Goal: Obtain resource: Obtain resource

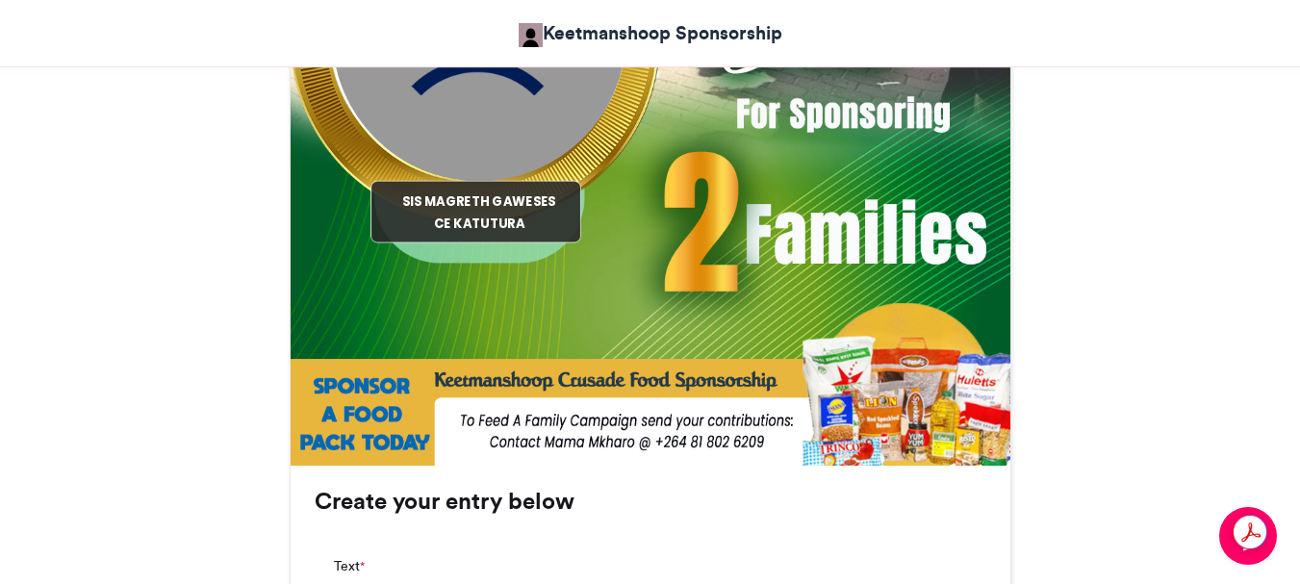
scroll to position [1059, 0]
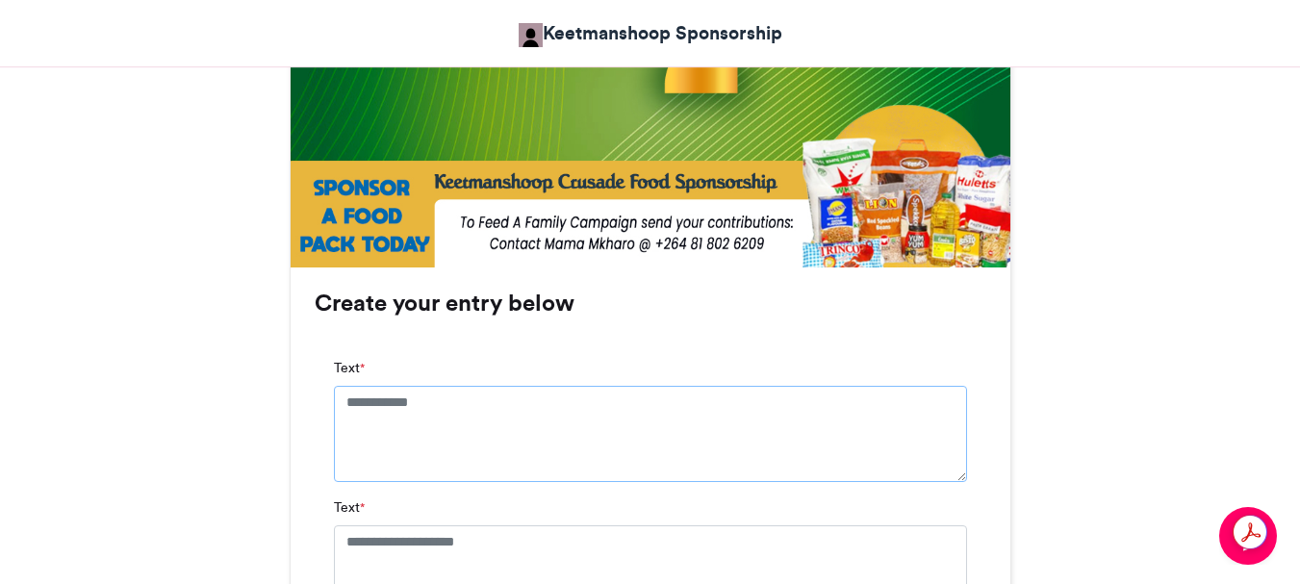
click at [343, 399] on textarea "Text *" at bounding box center [650, 434] width 633 height 96
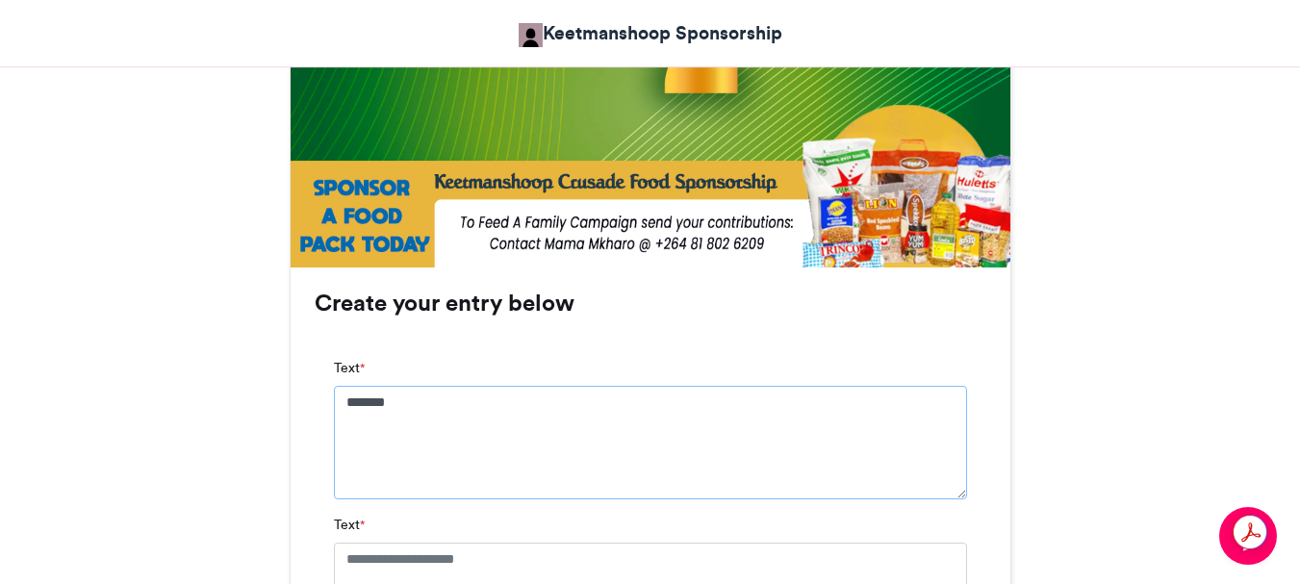
type textarea "*******"
click at [533, 551] on textarea "Text *" at bounding box center [650, 591] width 633 height 96
click at [527, 566] on textarea "Text *" at bounding box center [650, 591] width 633 height 96
click at [515, 570] on textarea "Text *" at bounding box center [650, 591] width 633 height 96
click at [510, 560] on textarea "Text *" at bounding box center [650, 591] width 633 height 96
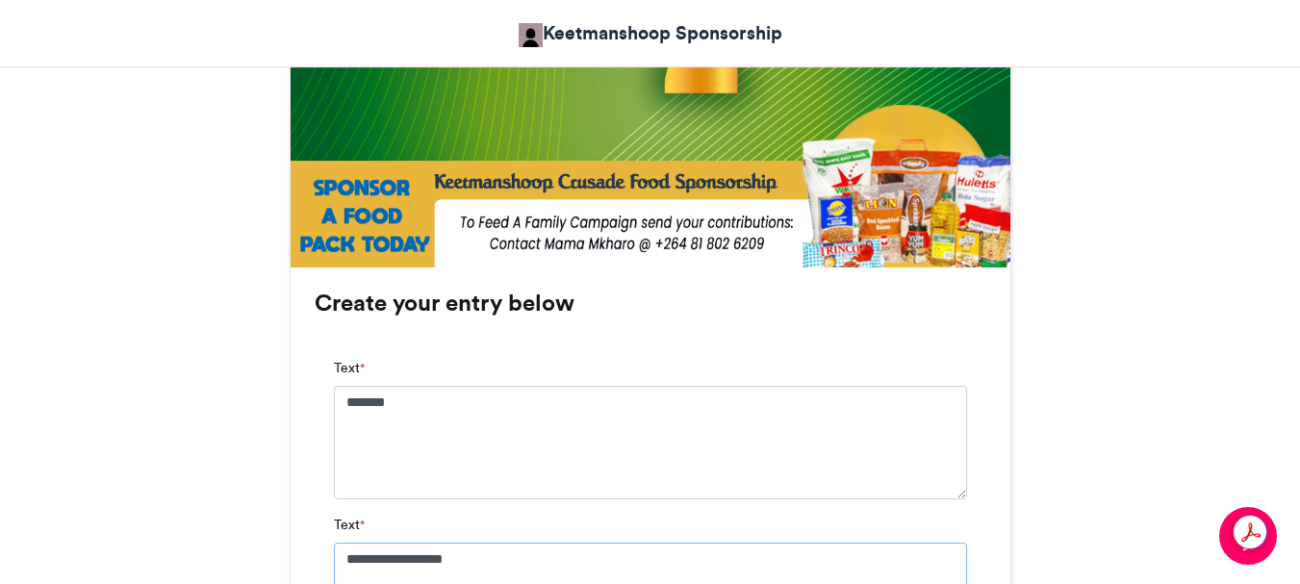
type textarea "**********"
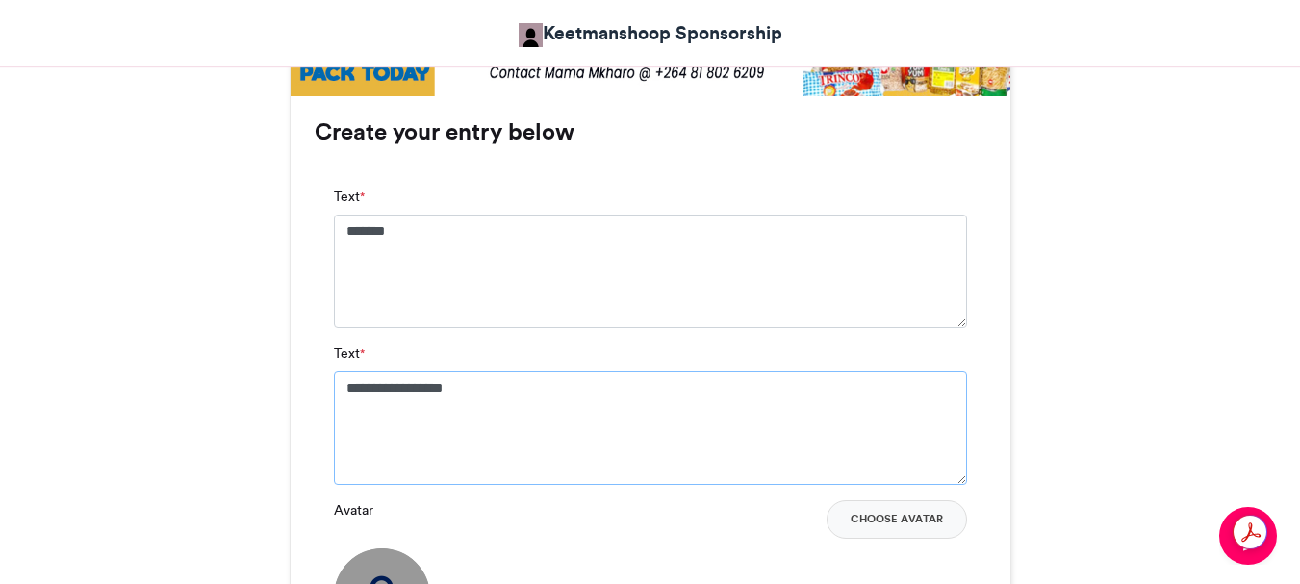
scroll to position [1347, 0]
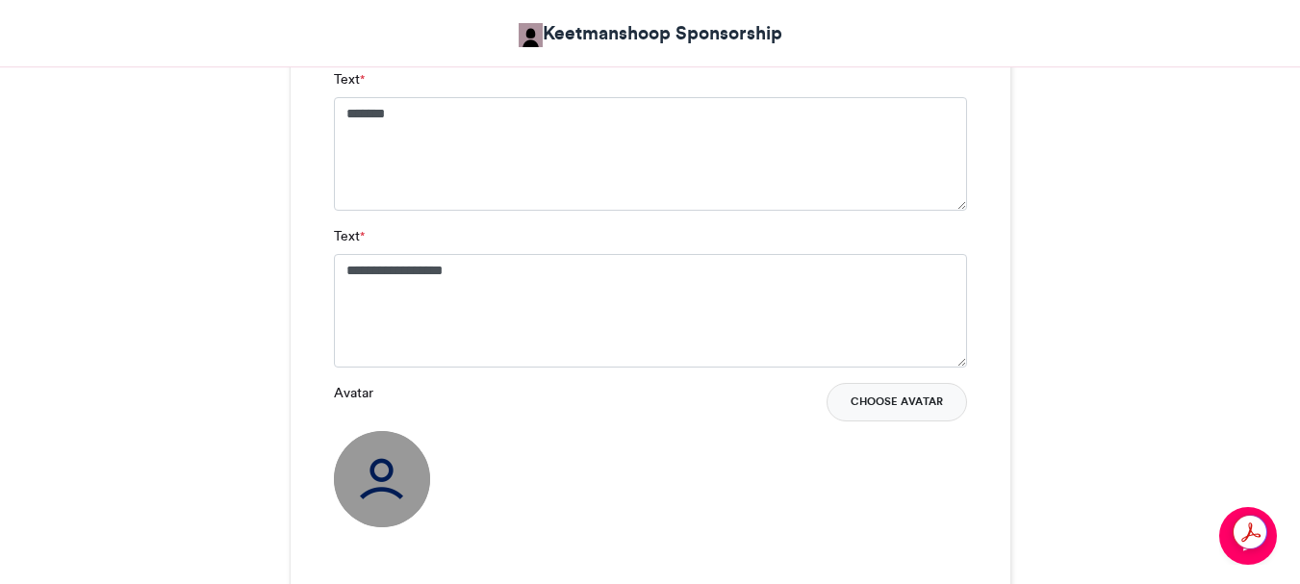
click at [931, 400] on button "Choose Avatar" at bounding box center [897, 402] width 141 height 38
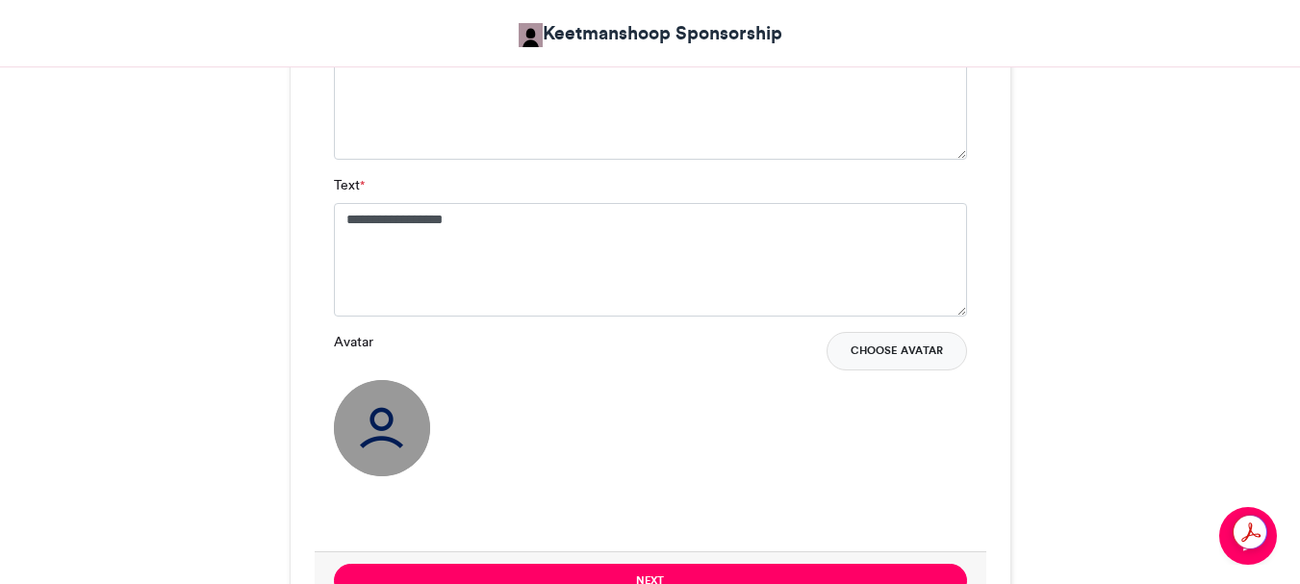
scroll to position [1444, 0]
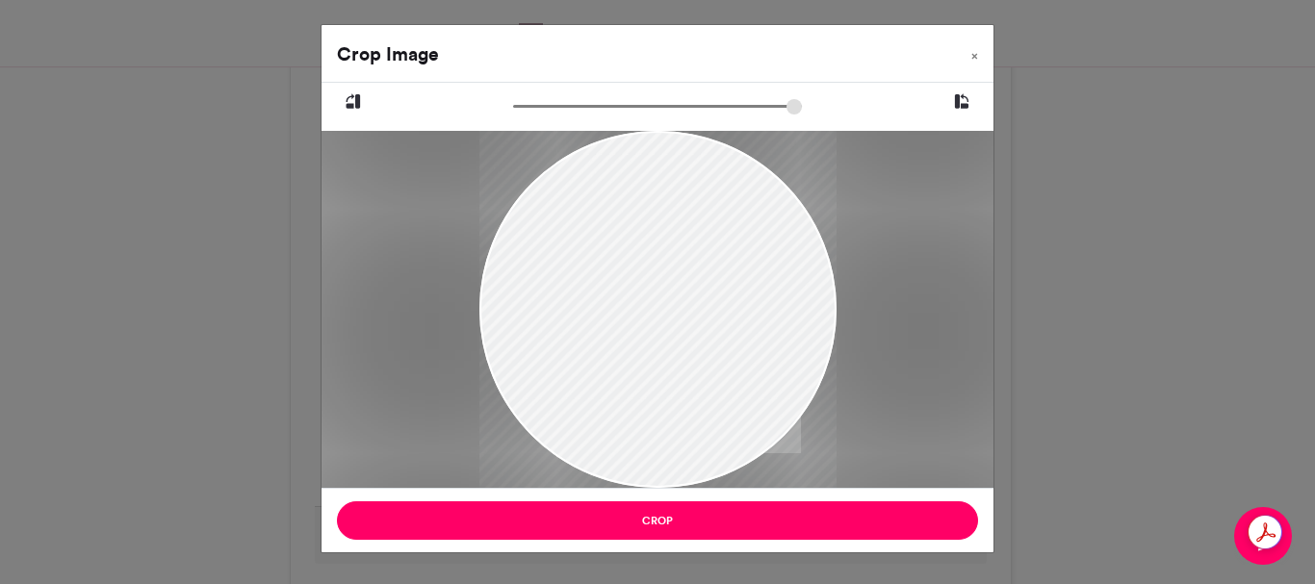
drag, startPoint x: 647, startPoint y: 400, endPoint x: 604, endPoint y: 318, distance: 93.0
click at [604, 318] on div at bounding box center [657, 227] width 357 height 635
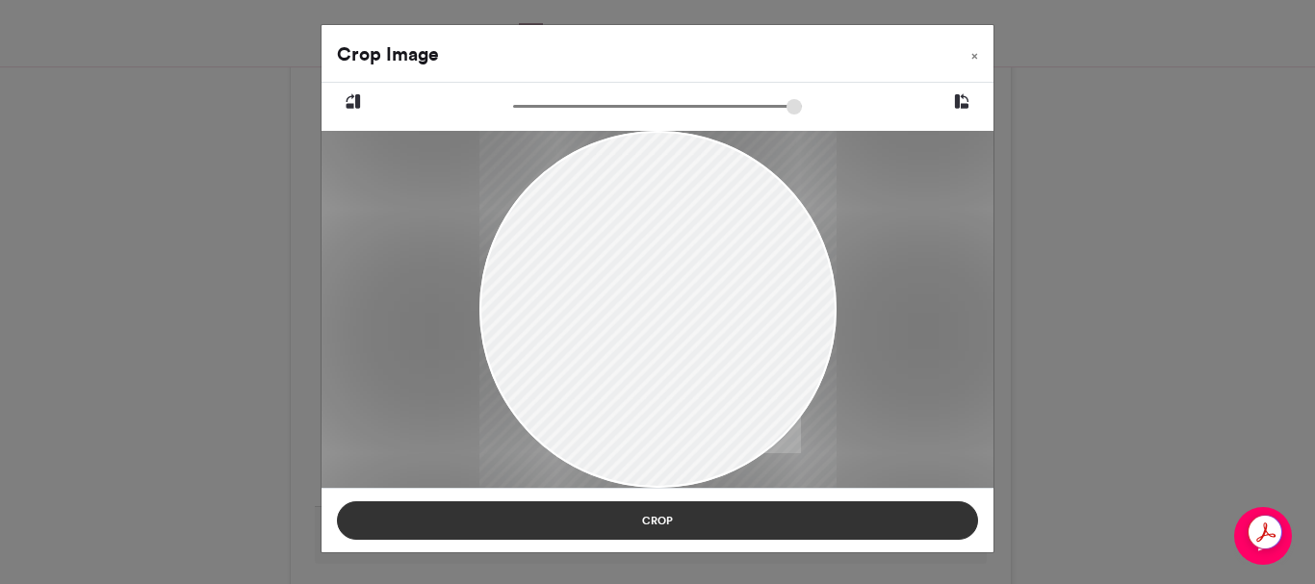
click at [672, 518] on button "Crop" at bounding box center [657, 520] width 641 height 38
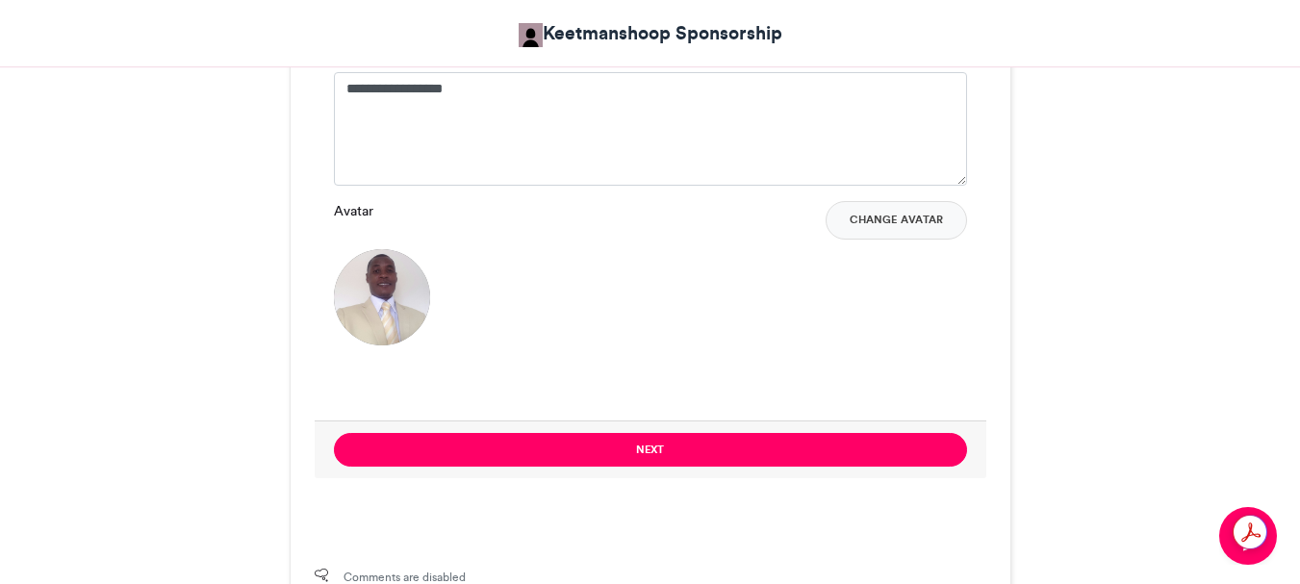
scroll to position [1540, 0]
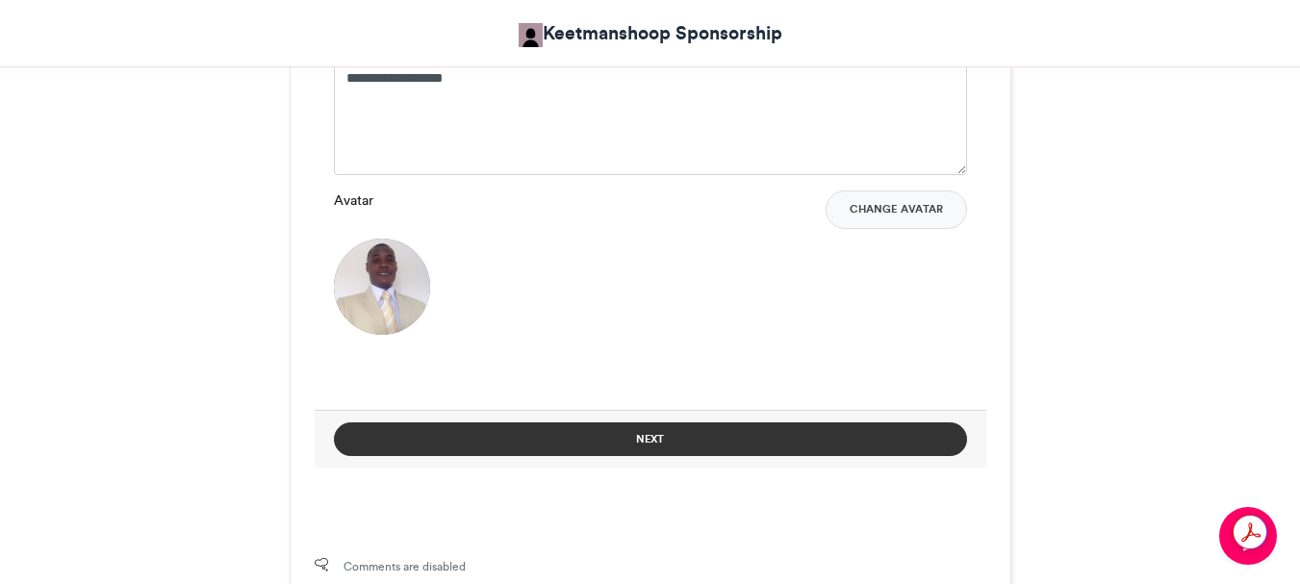
click at [653, 438] on button "Next" at bounding box center [650, 439] width 633 height 34
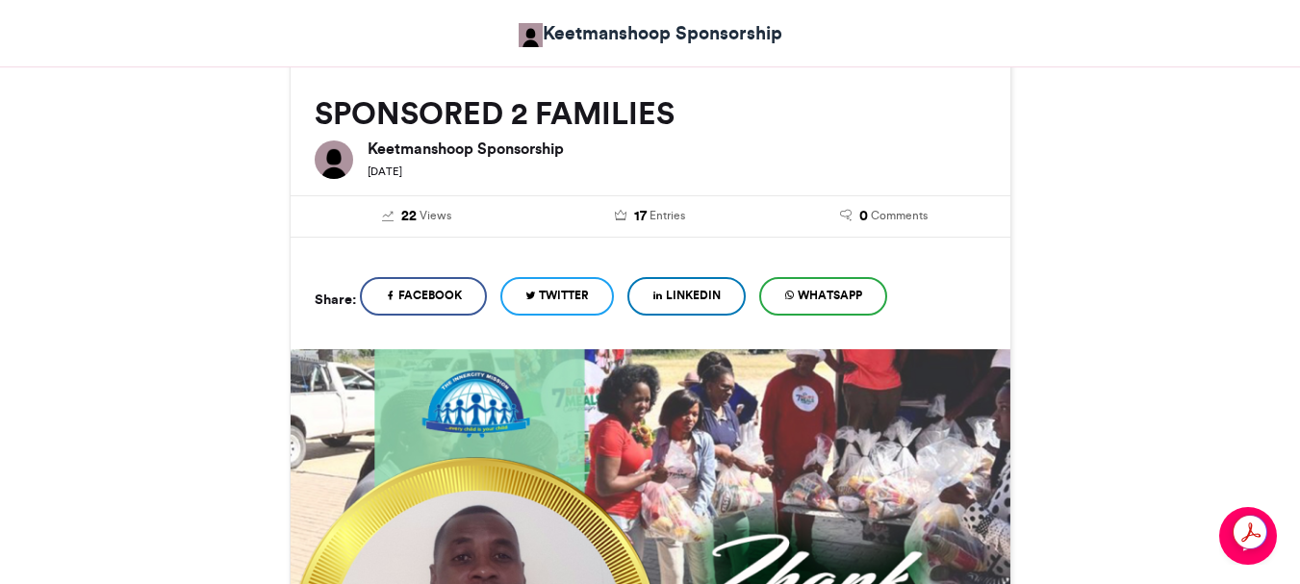
scroll to position [957, 0]
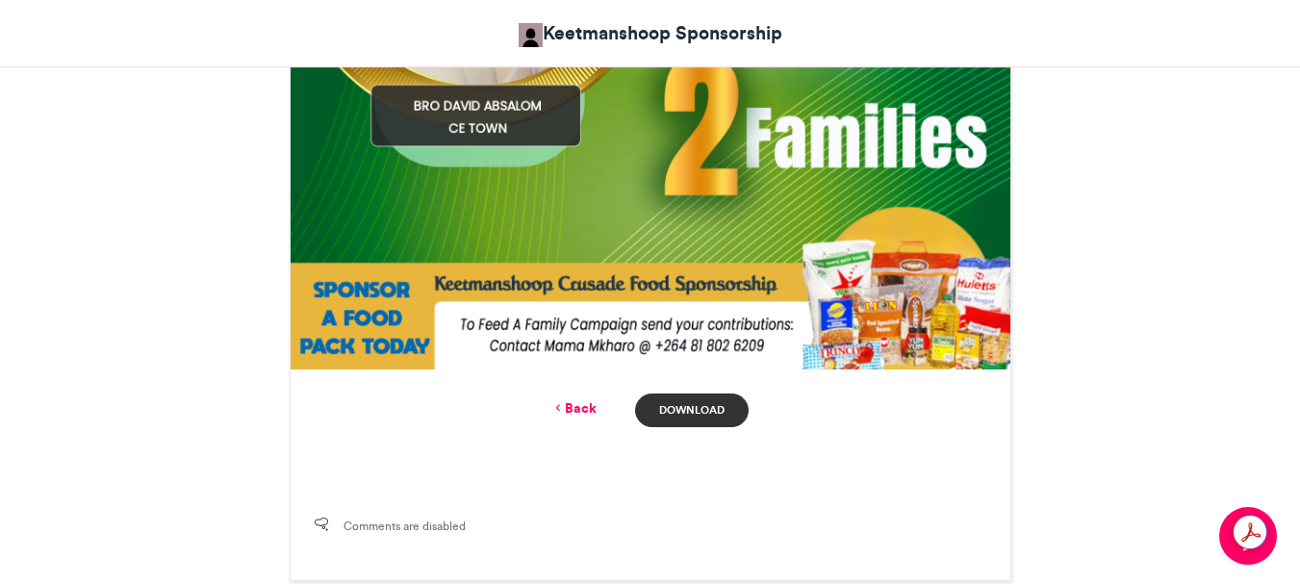
click at [695, 407] on link "Download" at bounding box center [691, 411] width 113 height 34
drag, startPoint x: 873, startPoint y: 497, endPoint x: 1067, endPoint y: 415, distance: 210.9
drag, startPoint x: 1078, startPoint y: 392, endPoint x: 1069, endPoint y: 412, distance: 22.0
drag, startPoint x: 1069, startPoint y: 412, endPoint x: 683, endPoint y: 409, distance: 385.9
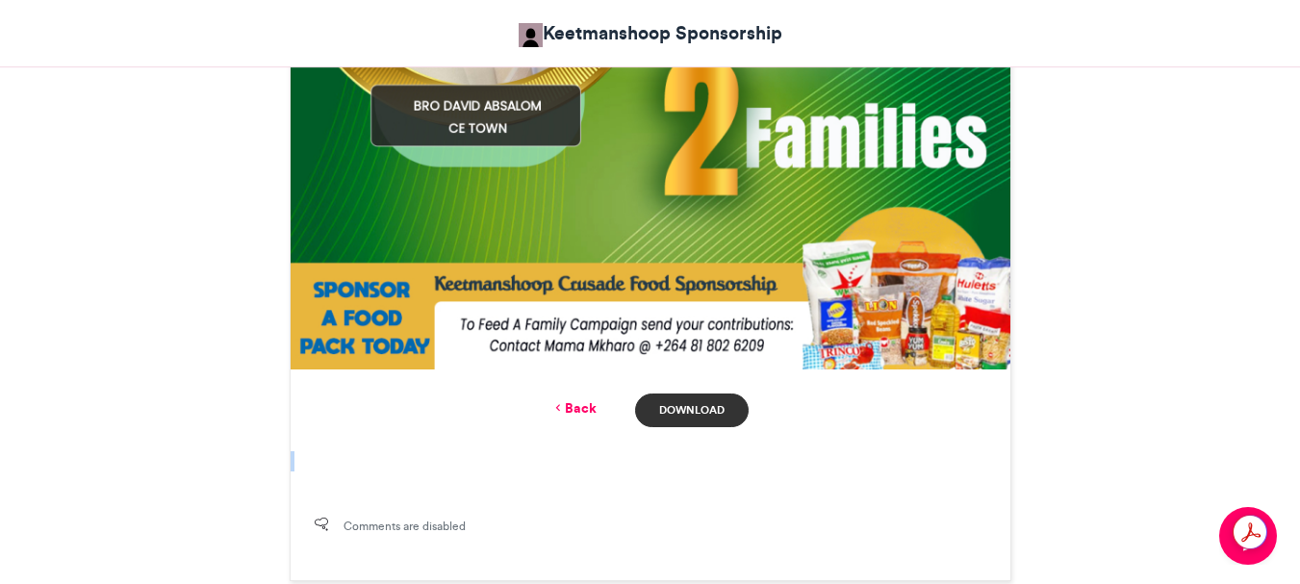
click at [683, 409] on link "Download" at bounding box center [691, 411] width 113 height 34
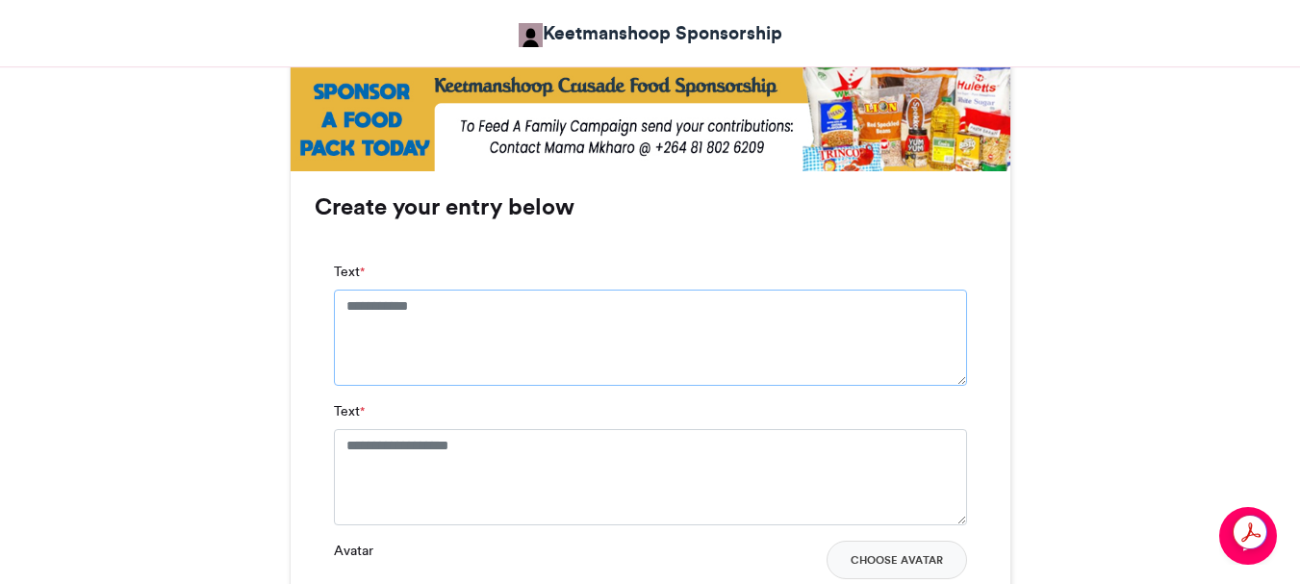
click at [456, 299] on textarea "Text *" at bounding box center [650, 338] width 633 height 96
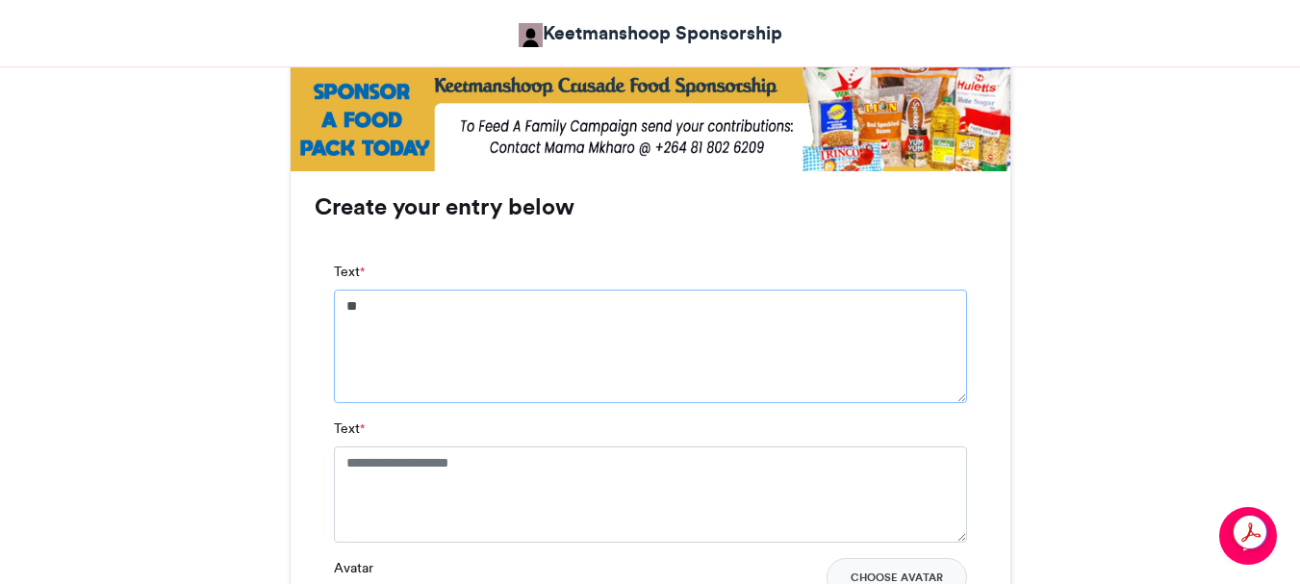
type textarea "*"
type textarea "**********"
click at [526, 466] on textarea "Text *" at bounding box center [650, 495] width 633 height 96
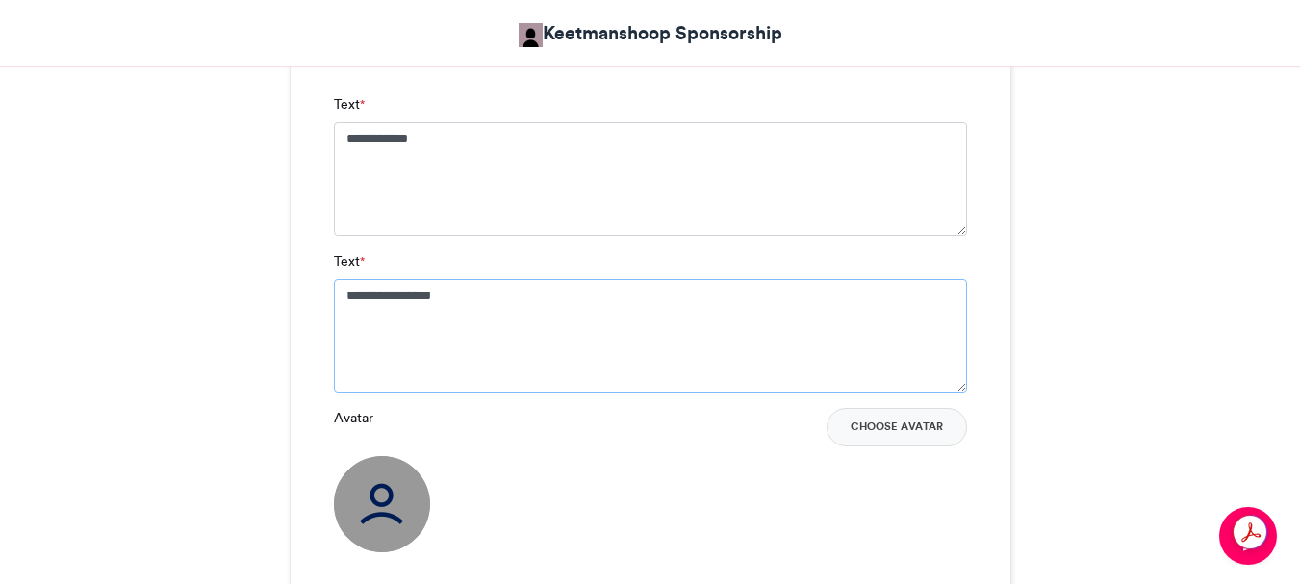
scroll to position [1444, 0]
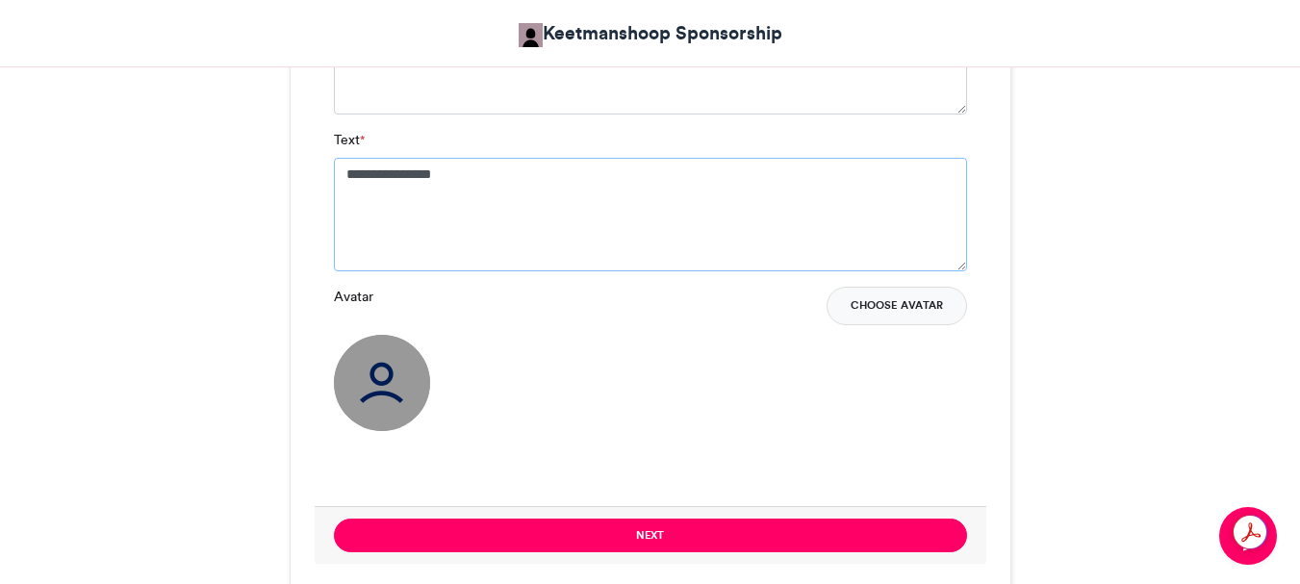
type textarea "**********"
drag, startPoint x: 901, startPoint y: 300, endPoint x: 893, endPoint y: 291, distance: 12.3
click at [897, 294] on button "Choose Avatar" at bounding box center [897, 306] width 141 height 38
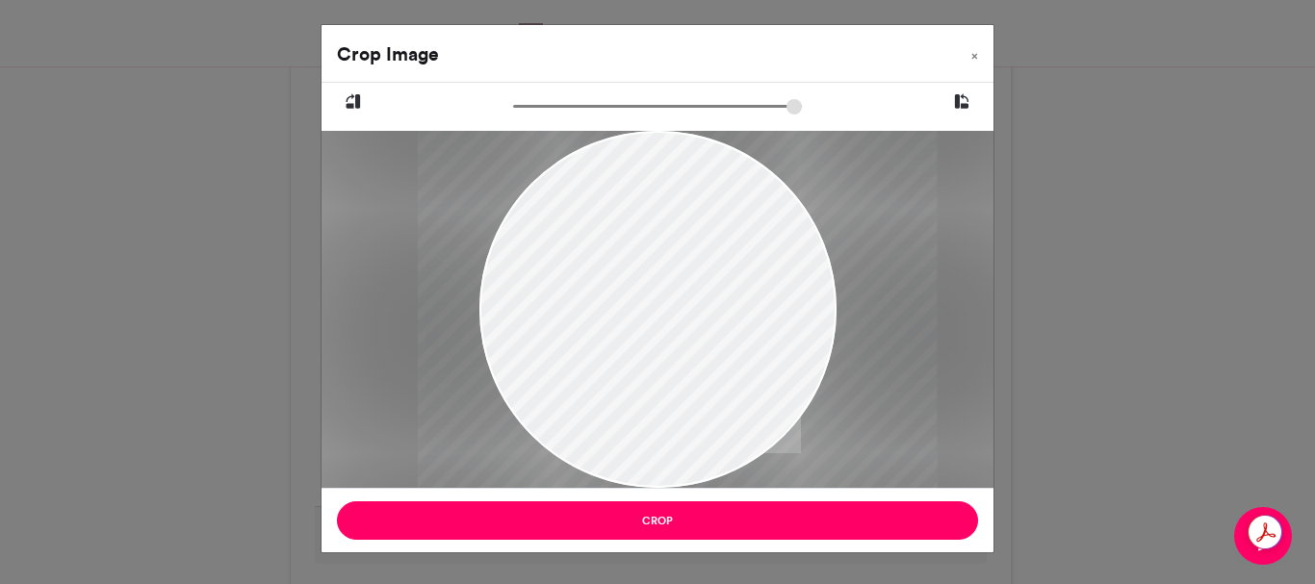
drag, startPoint x: 601, startPoint y: 215, endPoint x: 621, endPoint y: 257, distance: 46.5
click at [621, 257] on div at bounding box center [677, 309] width 520 height 357
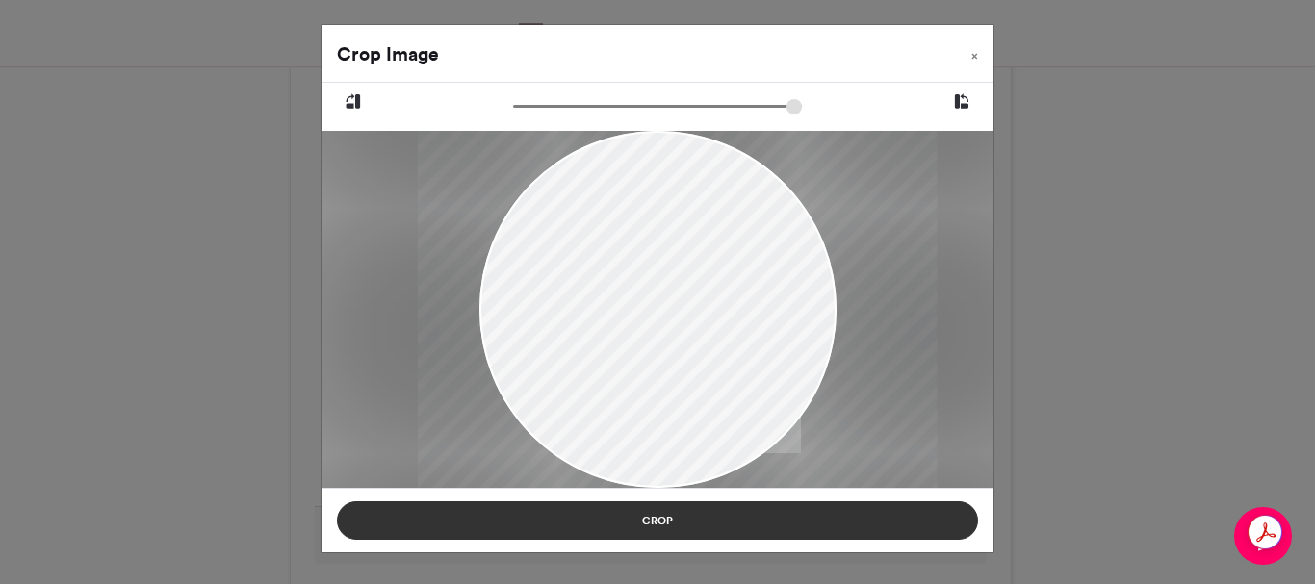
click at [658, 516] on button "Crop" at bounding box center [657, 520] width 641 height 38
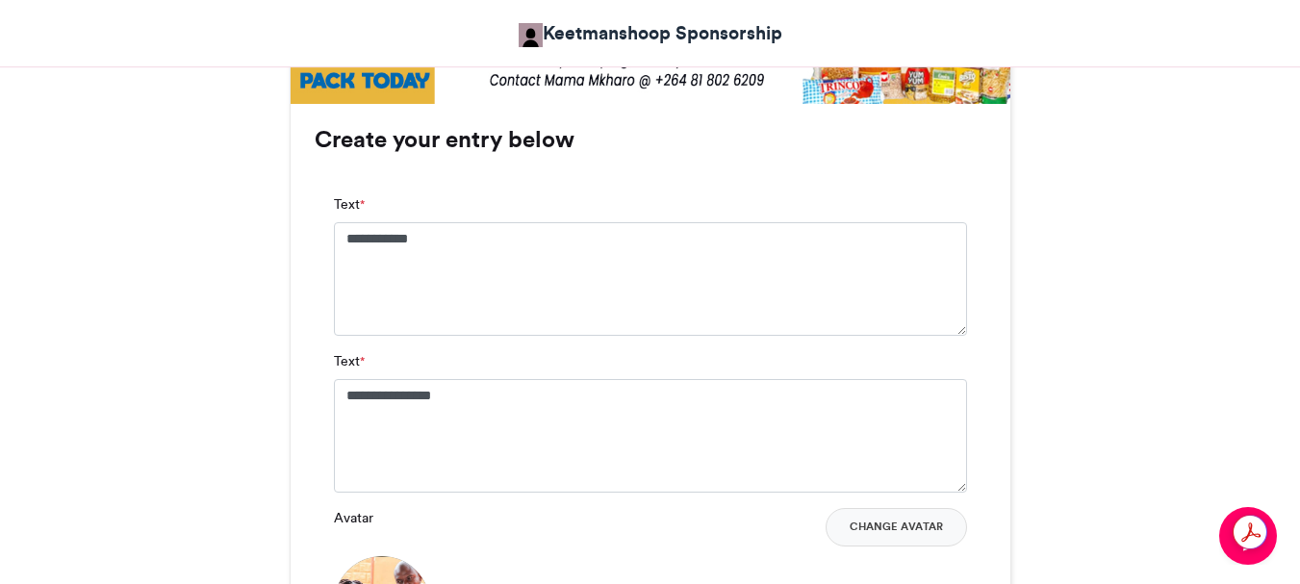
scroll to position [1540, 0]
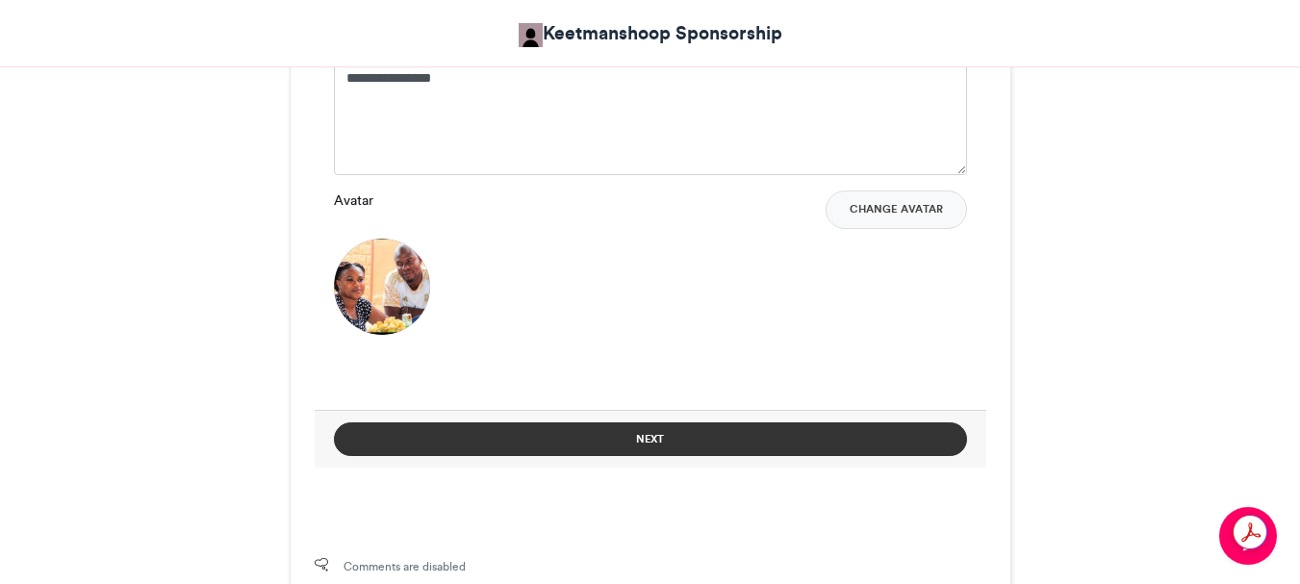
click at [639, 441] on button "Next" at bounding box center [650, 439] width 633 height 34
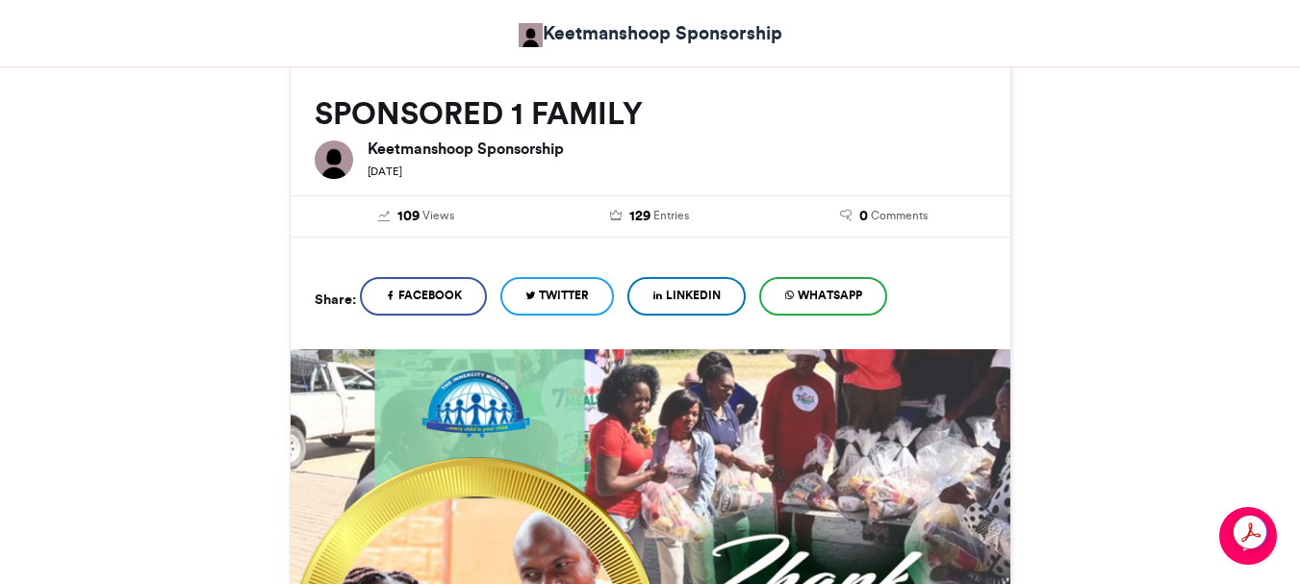
scroll to position [957, 0]
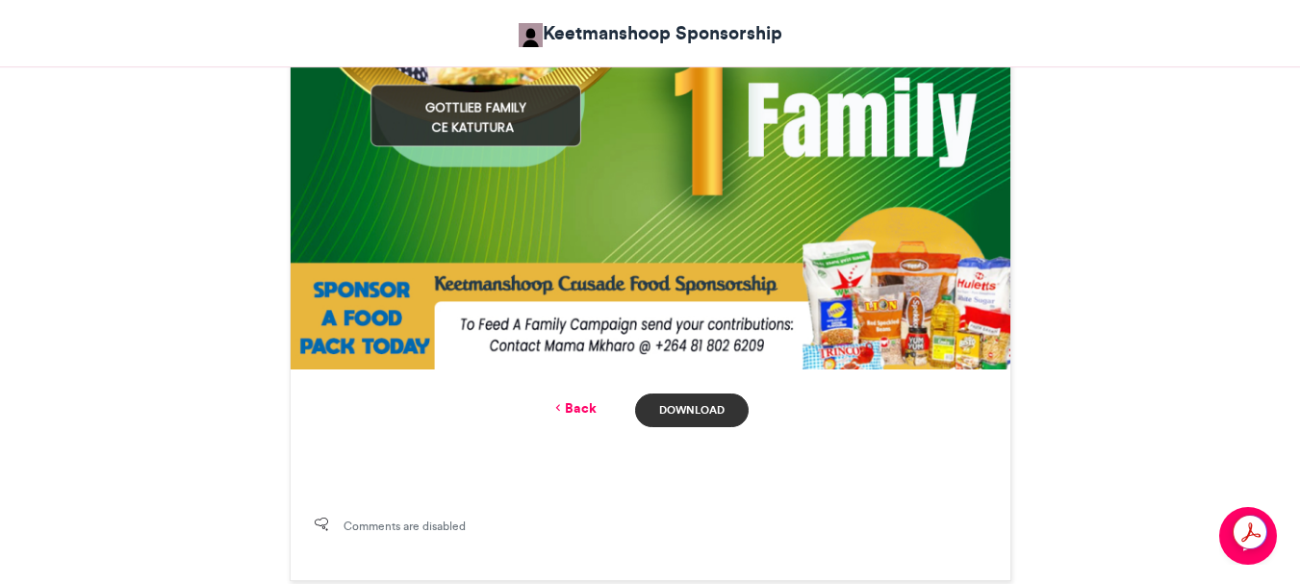
click at [681, 404] on link "Download" at bounding box center [691, 411] width 113 height 34
